Goal: Task Accomplishment & Management: Complete application form

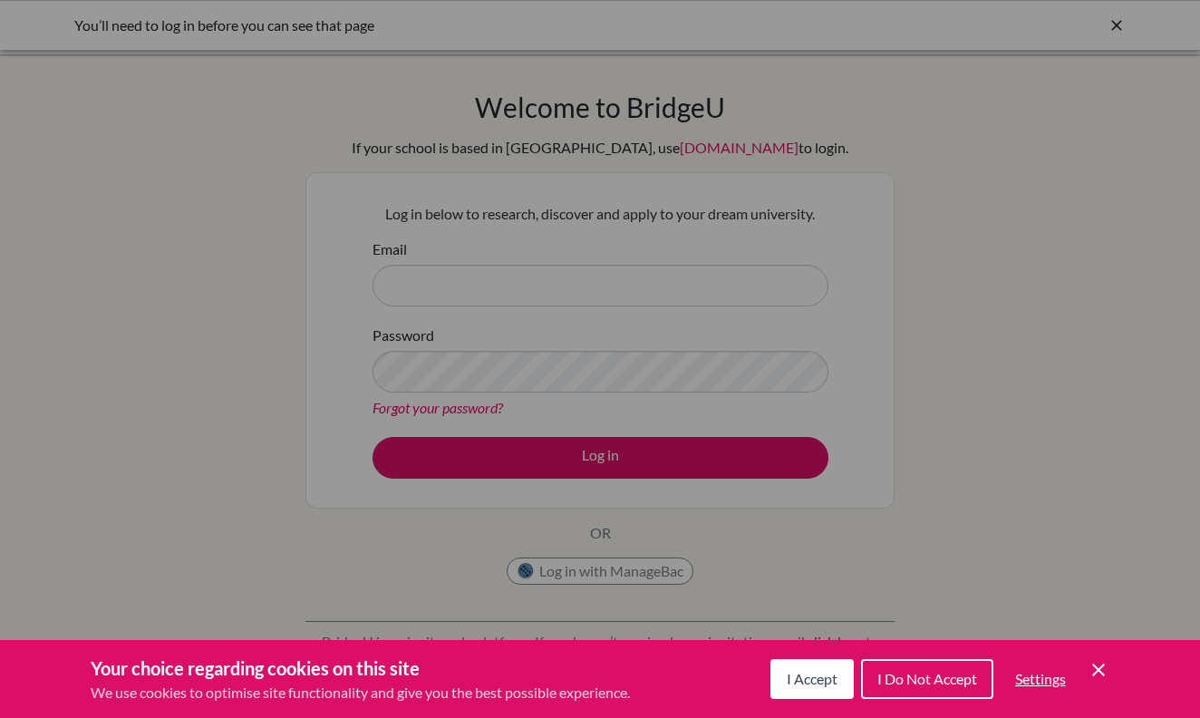
click at [1086, 672] on div "I Accept I Do Not Accept Settings Cookie Control Close Icon" at bounding box center [940, 678] width 339 height 47
click at [793, 674] on span "I Accept" at bounding box center [812, 678] width 51 height 17
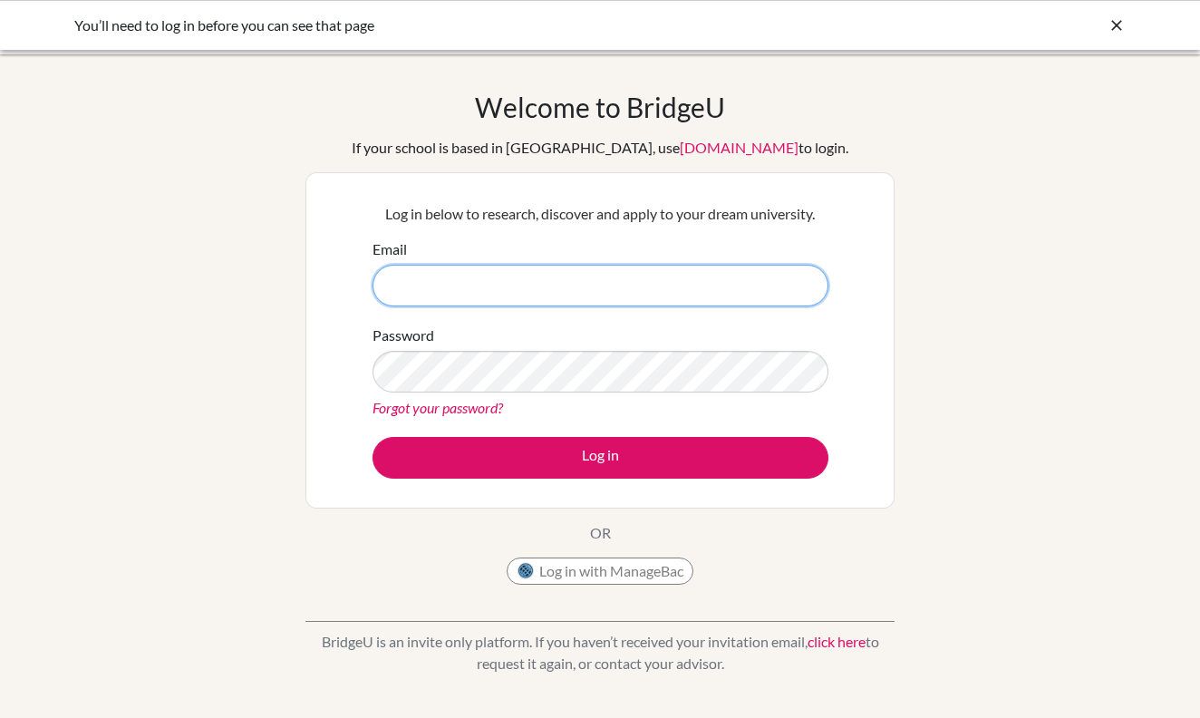
click at [742, 276] on input "Email" at bounding box center [601, 286] width 456 height 42
type input "[PERSON_NAME][EMAIL_ADDRESS][DOMAIN_NAME]"
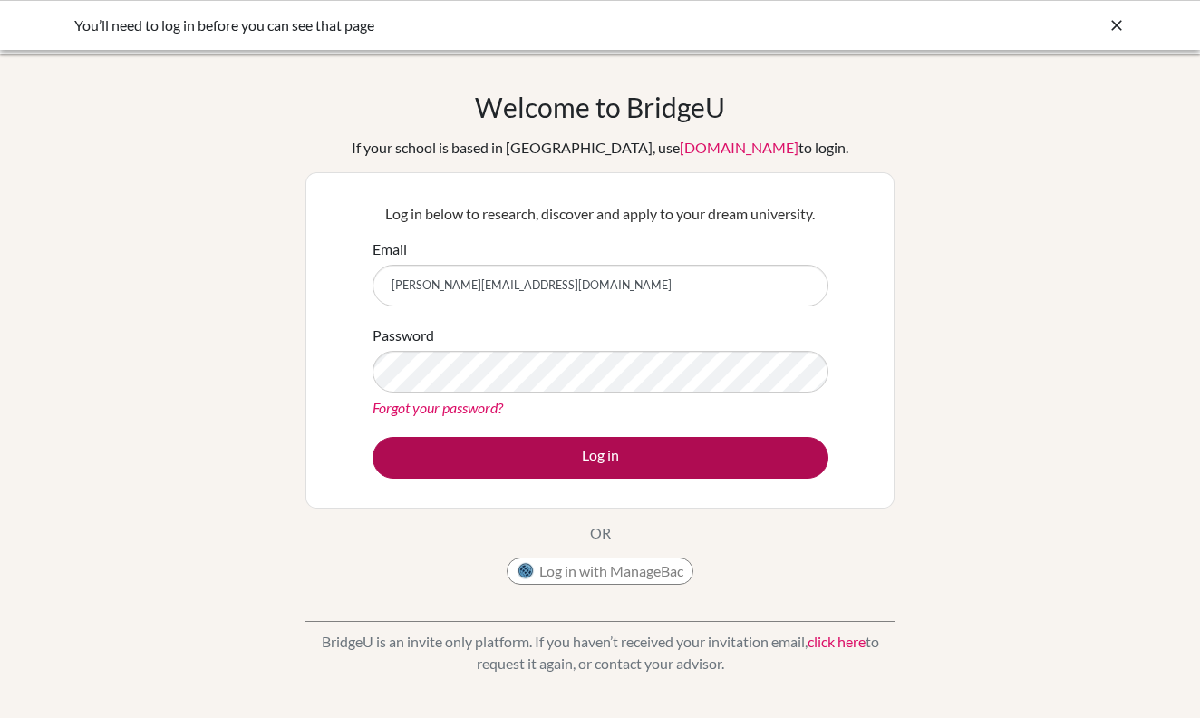
click at [582, 449] on button "Log in" at bounding box center [601, 458] width 456 height 42
click at [509, 451] on button "Log in" at bounding box center [601, 458] width 456 height 42
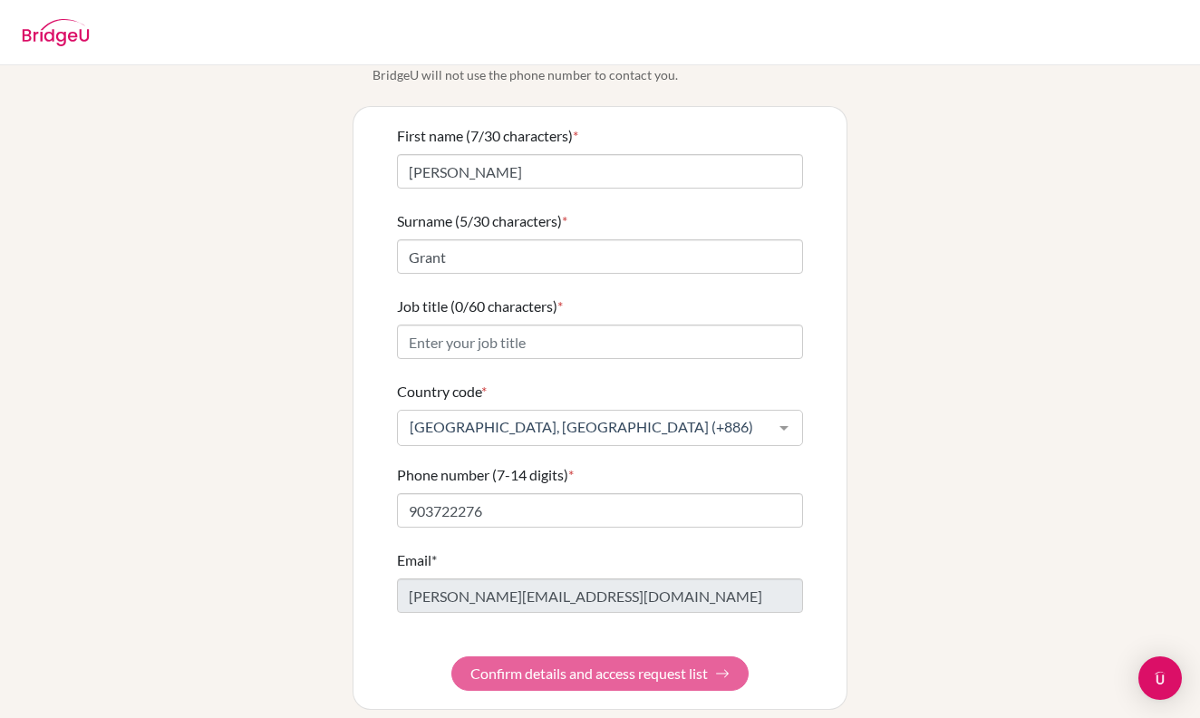
scroll to position [92, 0]
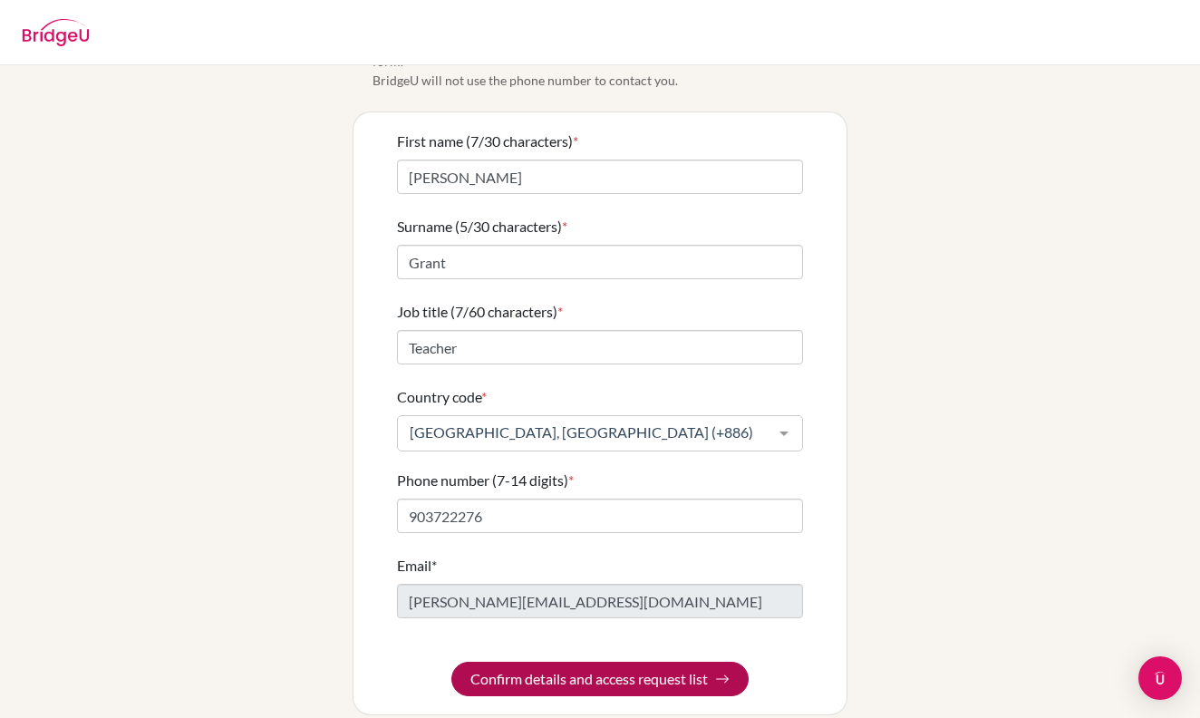
click at [573, 662] on button "Confirm details and access request list" at bounding box center [599, 679] width 297 height 34
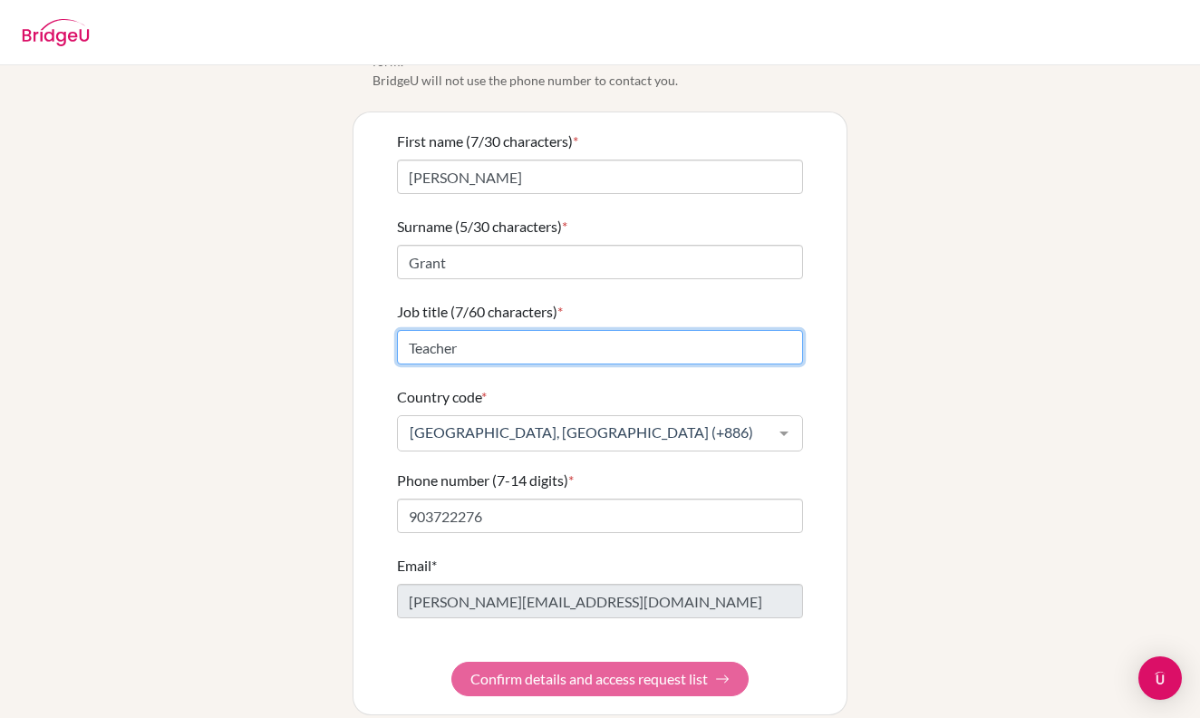
click at [676, 330] on input "Teacher" at bounding box center [600, 347] width 406 height 34
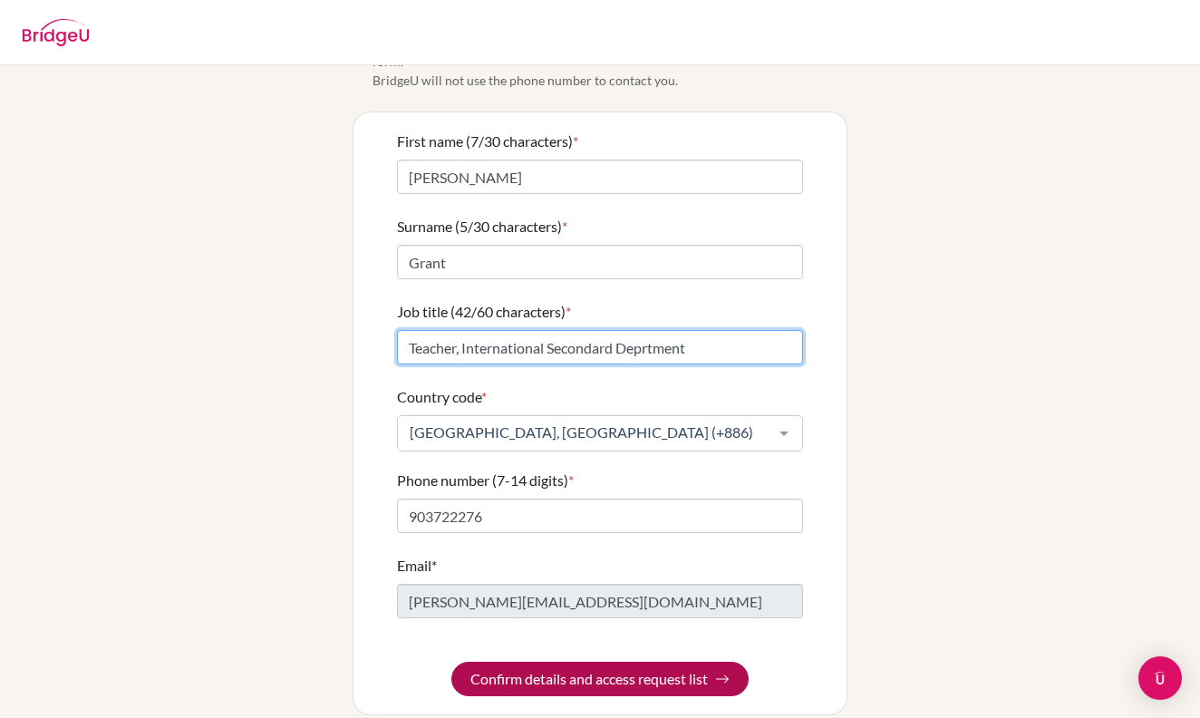
type input "Teacher, International Secondard Deprtment"
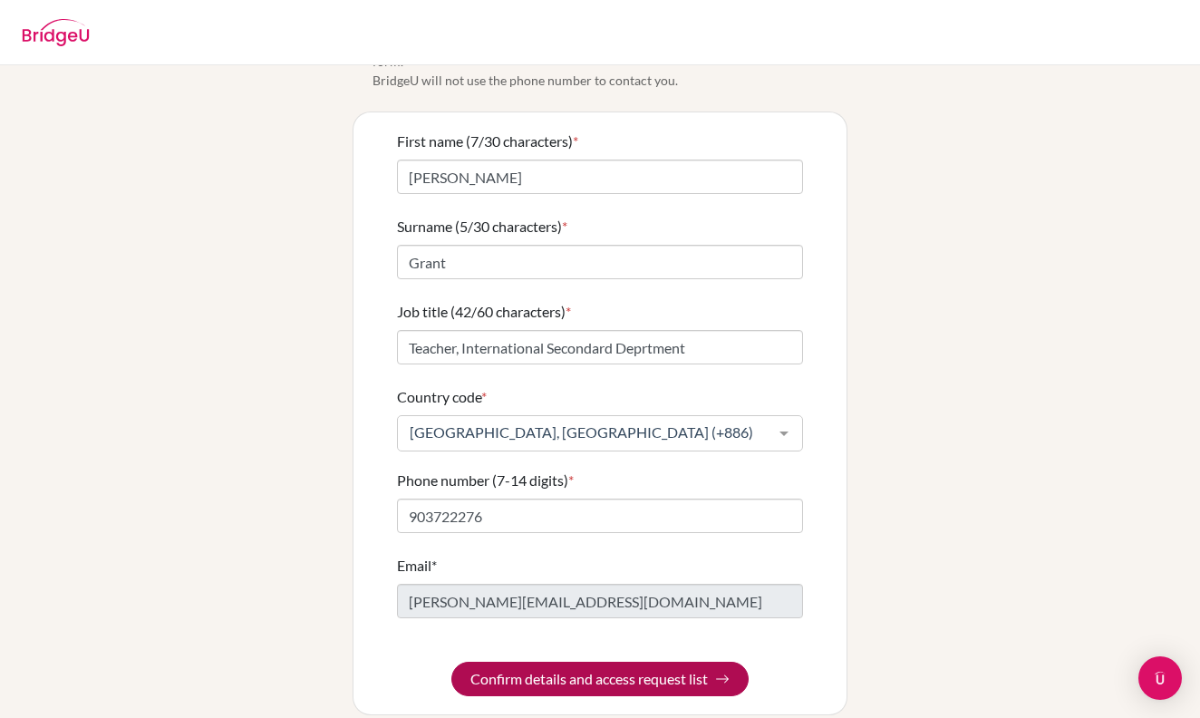
click at [623, 662] on button "Confirm details and access request list" at bounding box center [599, 679] width 297 height 34
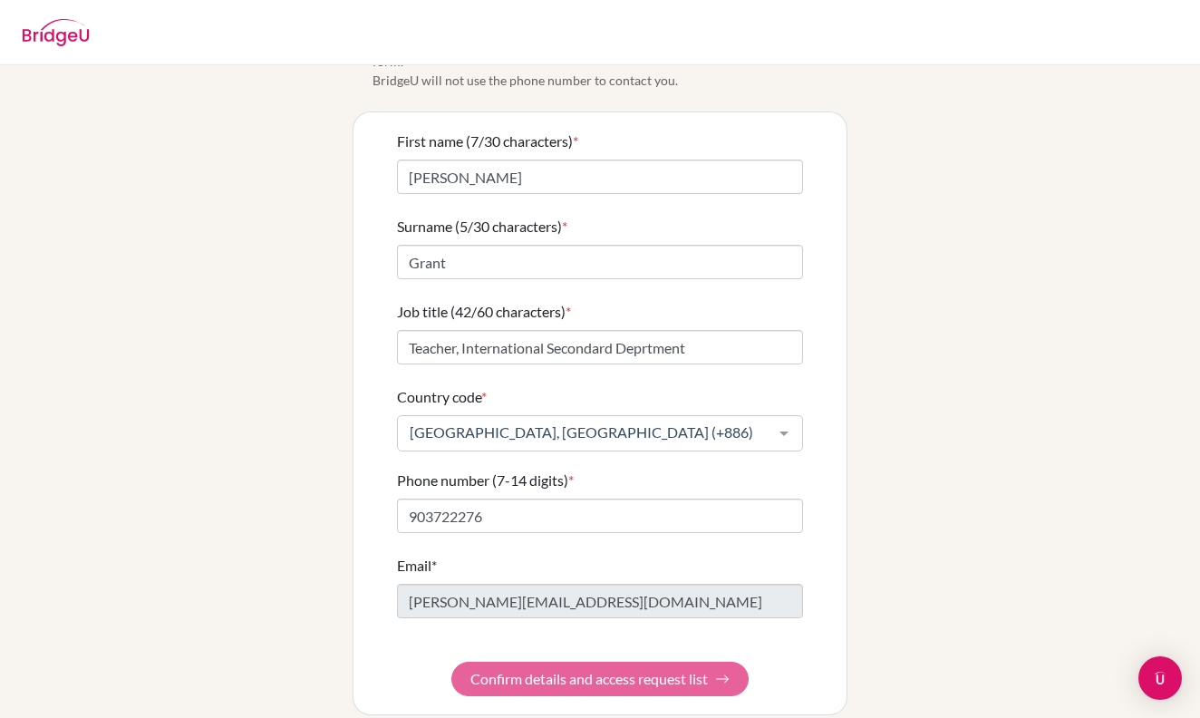
click at [632, 659] on form "First name (7/30 characters) * [PERSON_NAME] (5/30 characters) * Grant Job titl…" at bounding box center [600, 414] width 406 height 566
click at [916, 445] on div "Info Please confirm your profile details first so that you won’t need to input …" at bounding box center [599, 355] width 1033 height 721
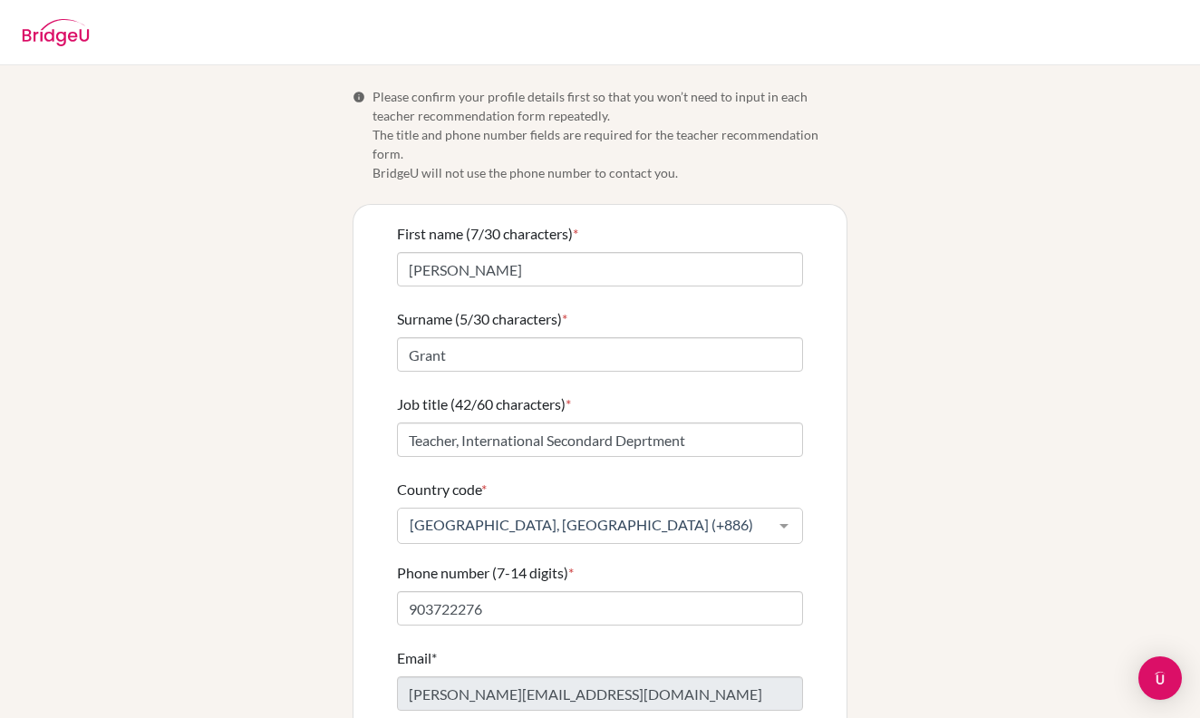
scroll to position [0, 0]
